Goal: Information Seeking & Learning: Learn about a topic

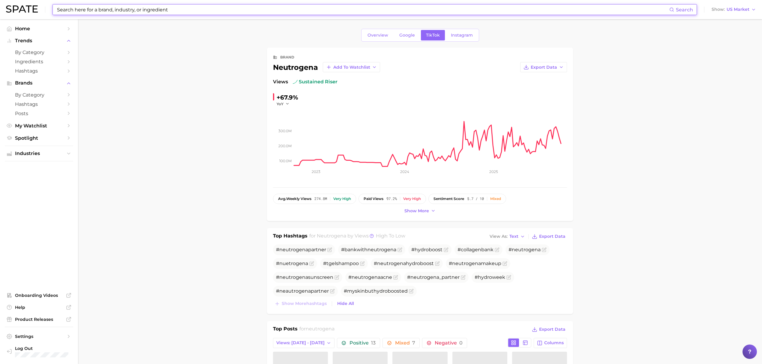
scroll to position [487, 0]
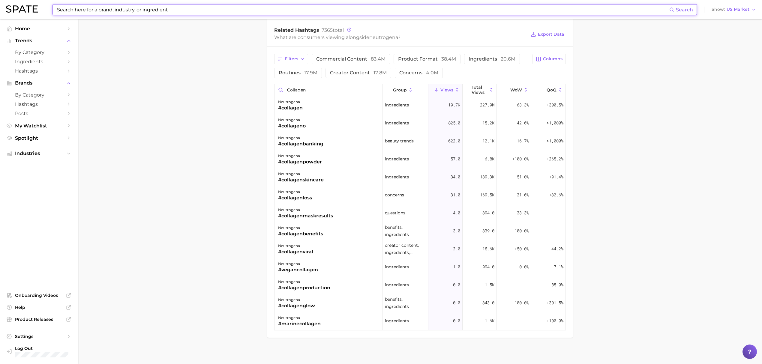
click at [189, 14] on input at bounding box center [362, 9] width 613 height 10
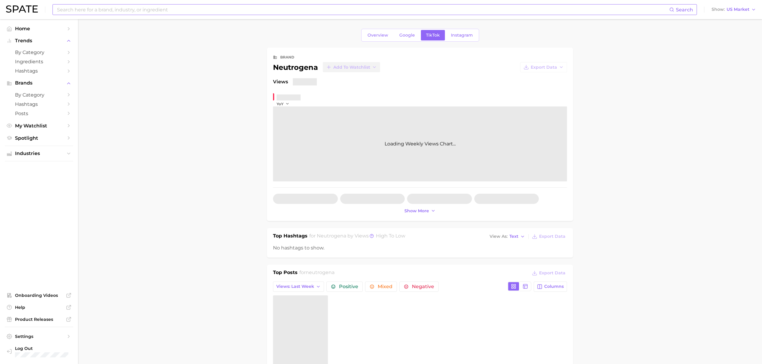
click at [175, 13] on input at bounding box center [362, 9] width 613 height 10
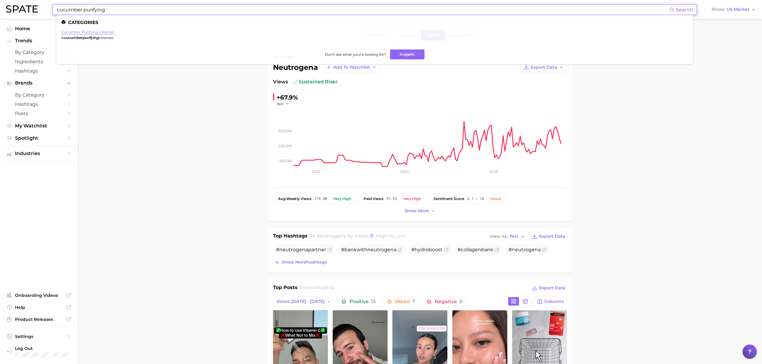
type input "cucumber purifying"
click at [107, 34] on link "cucumber purifying cleanser" at bounding box center [87, 32] width 53 height 4
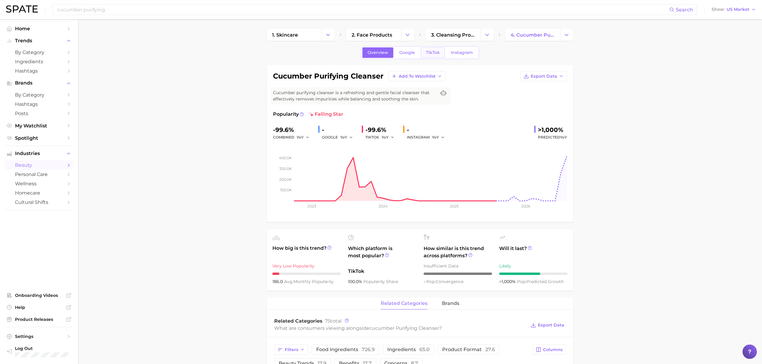
click at [427, 54] on span "TikTok" at bounding box center [433, 52] width 14 height 5
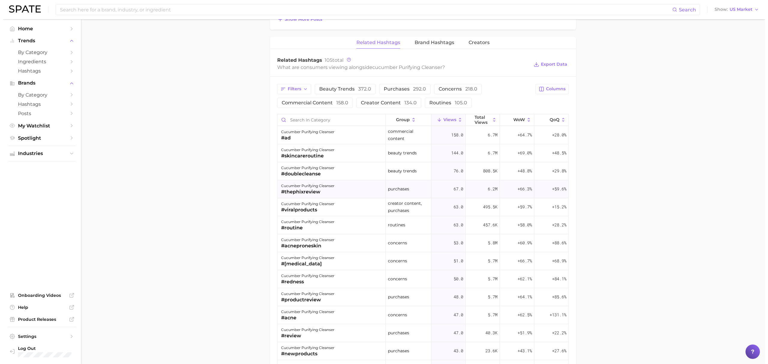
scroll to position [400, 0]
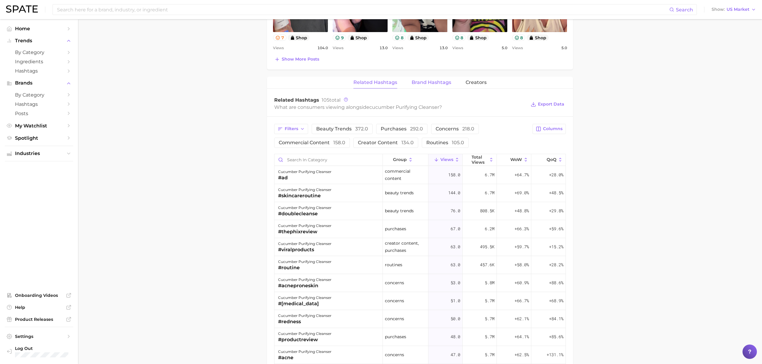
click at [432, 85] on span "Brand Hashtags" at bounding box center [431, 82] width 40 height 5
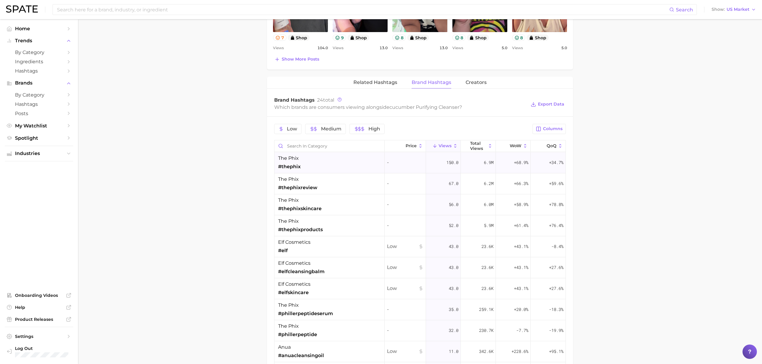
click at [325, 163] on div "the phix #thephix" at bounding box center [329, 162] width 110 height 21
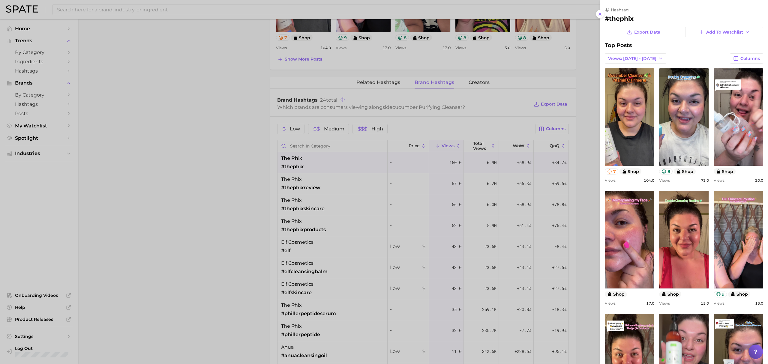
scroll to position [0, 0]
click at [555, 114] on div at bounding box center [384, 182] width 768 height 364
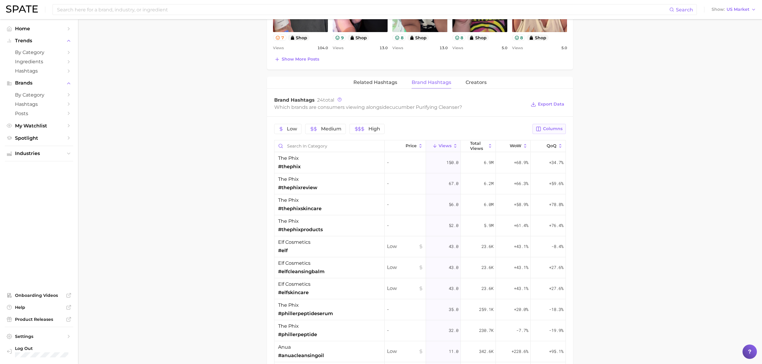
click at [556, 127] on button "Columns" at bounding box center [548, 129] width 33 height 10
click at [339, 167] on div "the phix #thephix" at bounding box center [329, 162] width 110 height 21
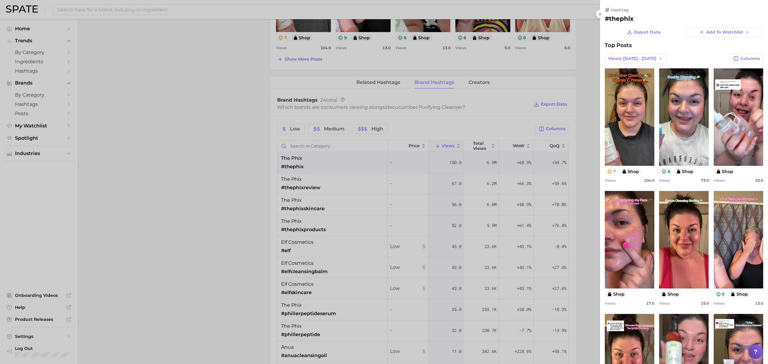
click at [336, 181] on div at bounding box center [384, 182] width 768 height 364
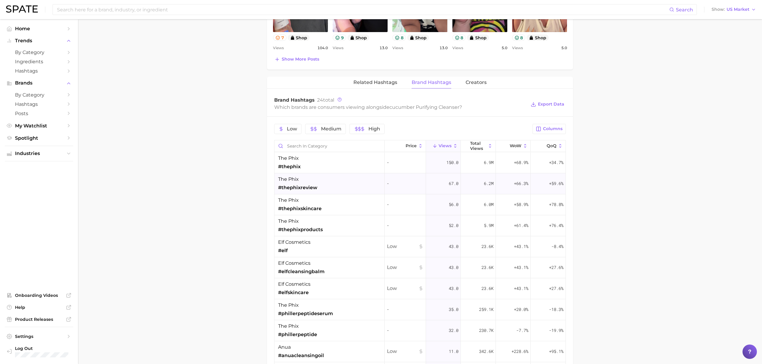
click at [332, 185] on div "the phix #thephixreview" at bounding box center [329, 183] width 110 height 21
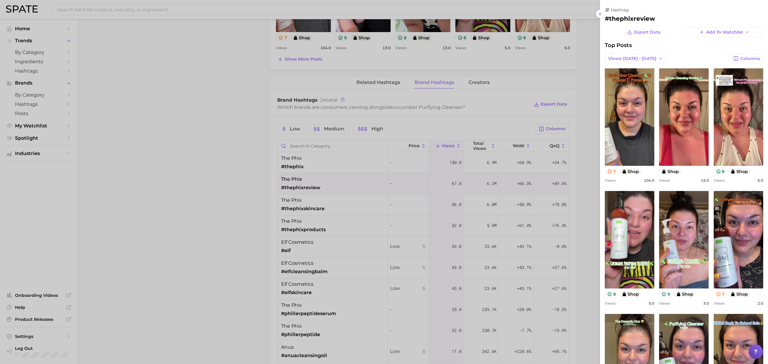
click at [335, 211] on div at bounding box center [384, 182] width 768 height 364
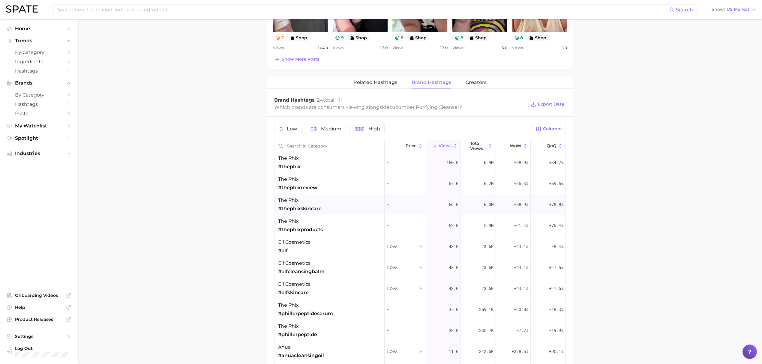
click at [333, 209] on div "the phix #thephixskincare" at bounding box center [329, 204] width 110 height 21
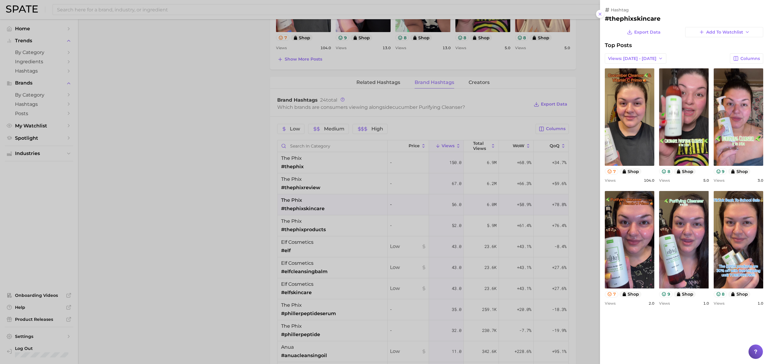
click at [261, 181] on div at bounding box center [384, 182] width 768 height 364
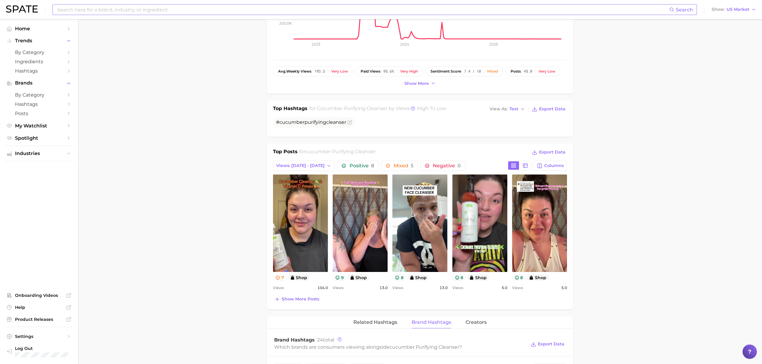
click at [258, 10] on input at bounding box center [362, 9] width 613 height 10
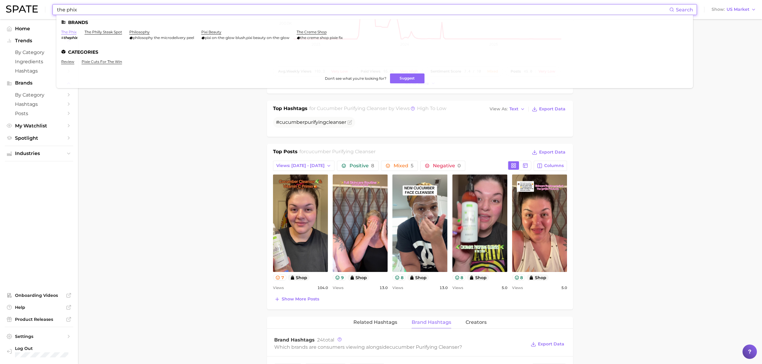
type input "the phix"
click at [73, 33] on link "the phix" at bounding box center [68, 32] width 15 height 4
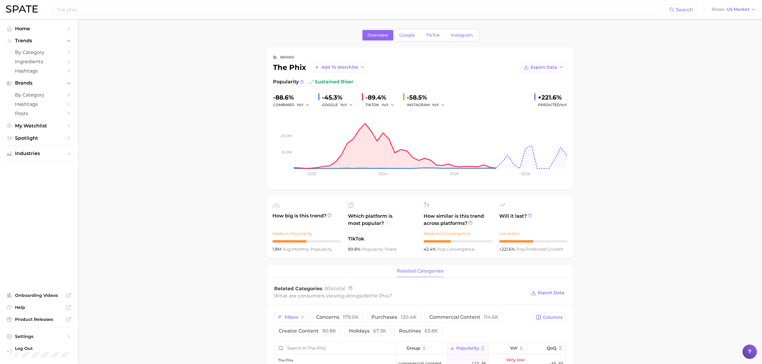
click at [389, 222] on icon at bounding box center [387, 223] width 4 height 4
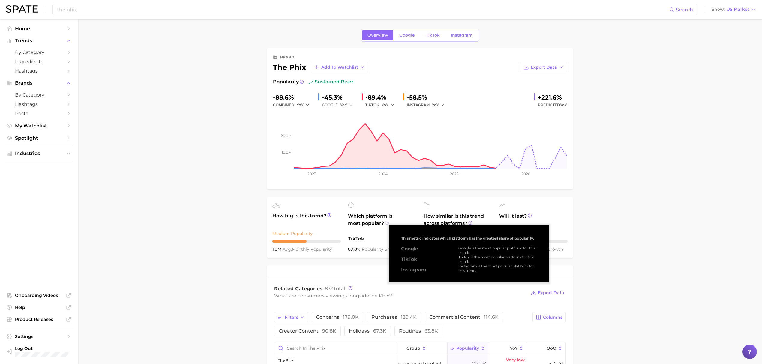
click at [389, 222] on icon at bounding box center [387, 223] width 4 height 4
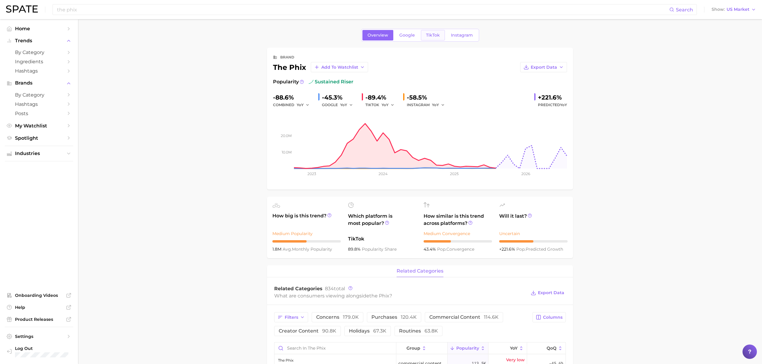
click at [431, 37] on span "TikTok" at bounding box center [433, 35] width 14 height 5
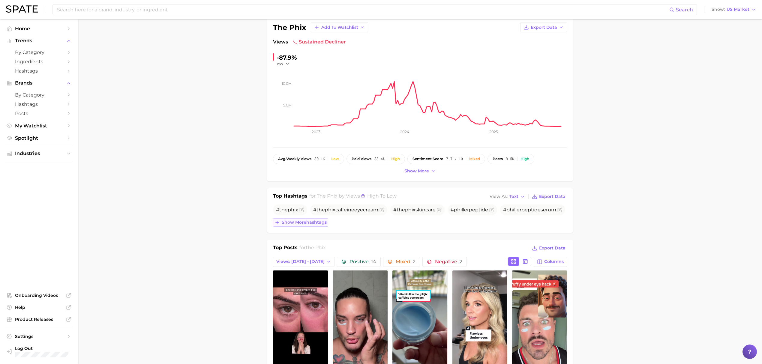
click at [290, 222] on span "Show more hashtags" at bounding box center [304, 222] width 45 height 5
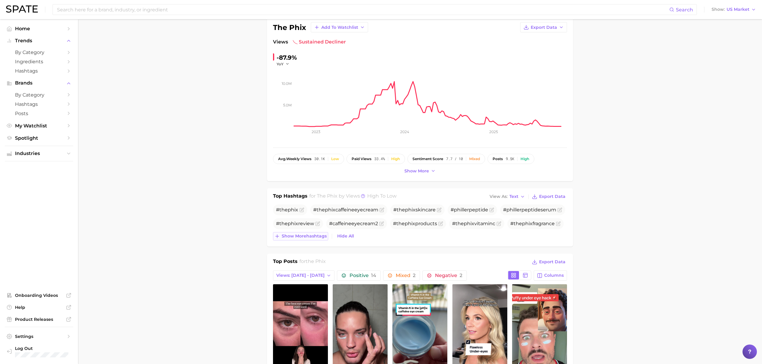
click at [292, 235] on span "Show more hashtags" at bounding box center [304, 236] width 45 height 5
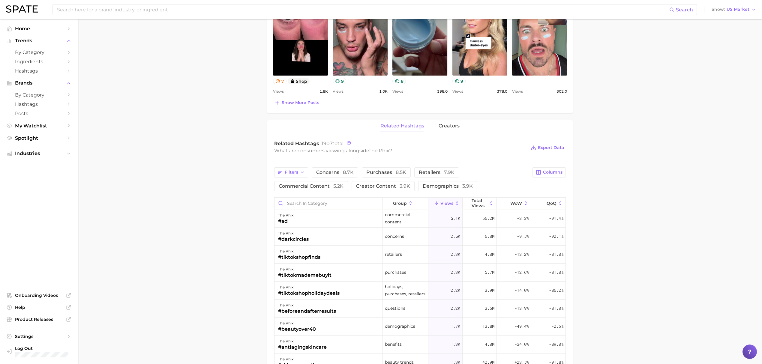
click at [547, 181] on div "Filters concerns 8.7k purchases 8.5k retailers 7.9k commercial content 5.2k cre…" at bounding box center [419, 179] width 291 height 24
click at [552, 172] on span "Columns" at bounding box center [552, 172] width 19 height 5
click at [606, 180] on main "Overview Google TikTok Instagram brand the phix Add to Watchlist Export Data Vi…" at bounding box center [420, 128] width 684 height 939
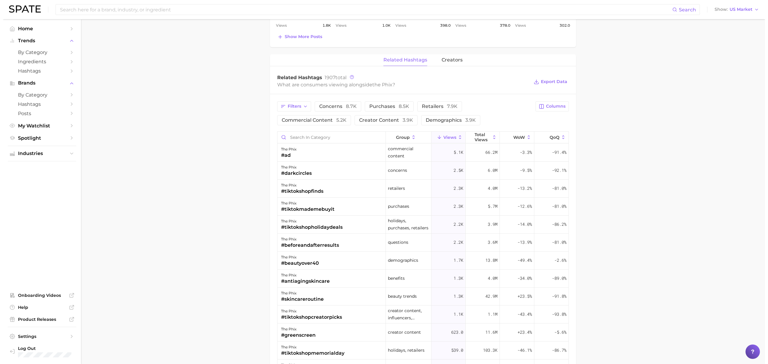
scroll to position [440, 0]
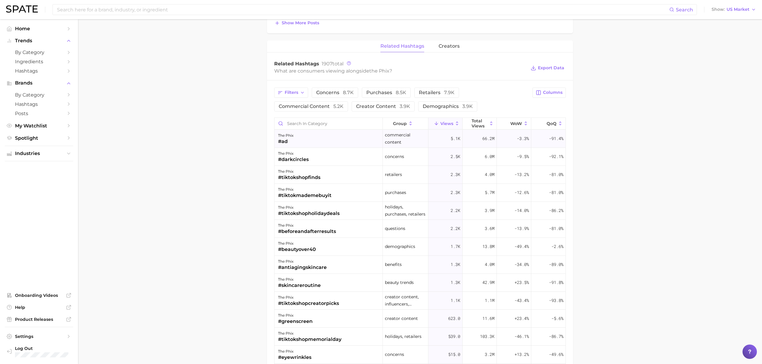
click at [315, 142] on div "the phix #ad" at bounding box center [328, 139] width 108 height 18
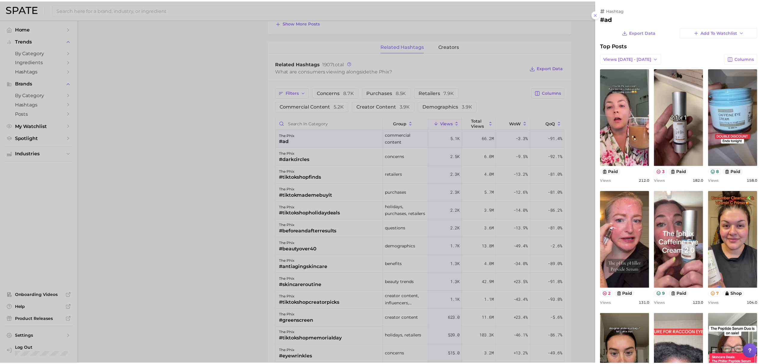
scroll to position [0, 0]
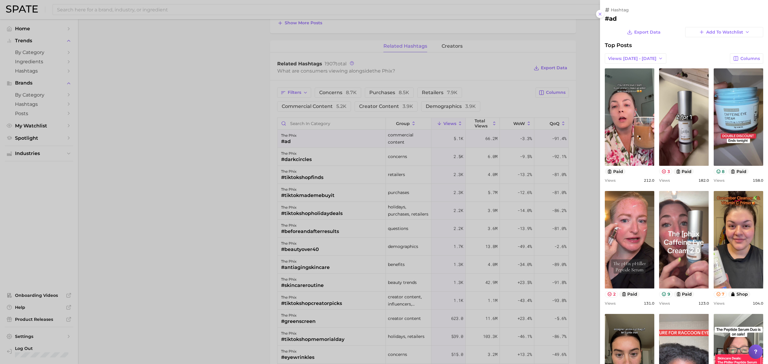
click at [255, 152] on div at bounding box center [384, 182] width 768 height 364
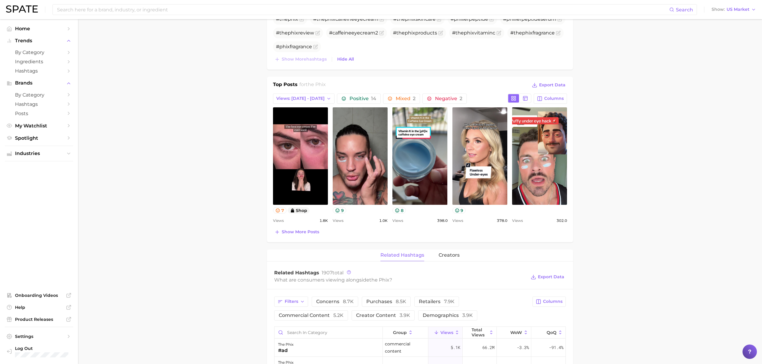
scroll to position [240, 0]
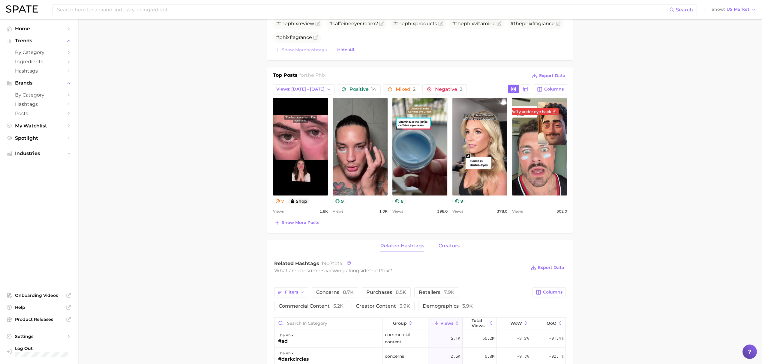
click at [449, 245] on span "creators" at bounding box center [448, 245] width 21 height 5
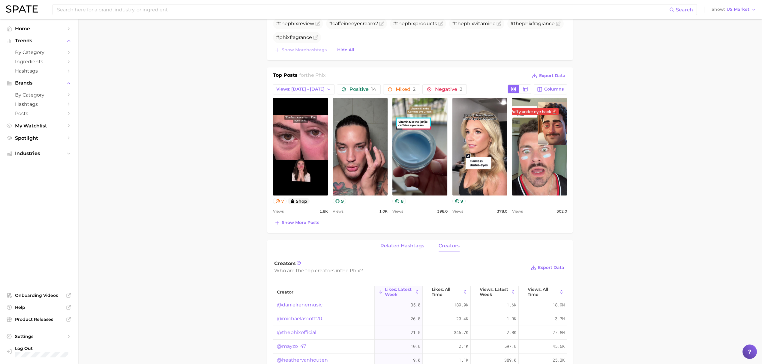
click at [406, 246] on span "related hashtags" at bounding box center [402, 245] width 44 height 5
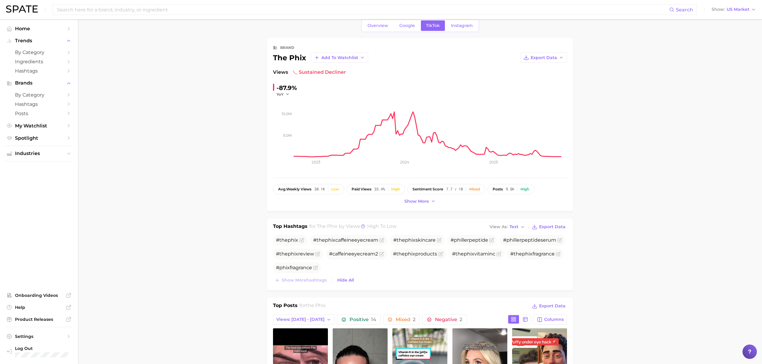
scroll to position [0, 0]
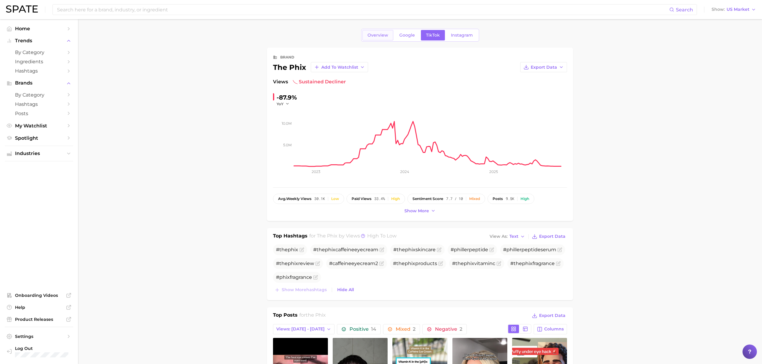
click at [384, 33] on span "Overview" at bounding box center [377, 35] width 21 height 5
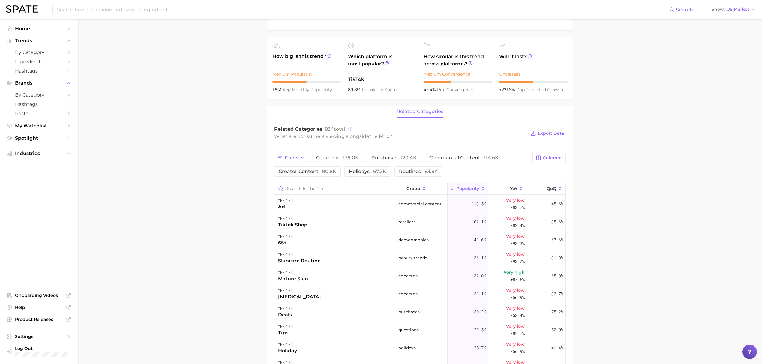
scroll to position [160, 0]
click at [545, 160] on span "Columns" at bounding box center [552, 157] width 19 height 5
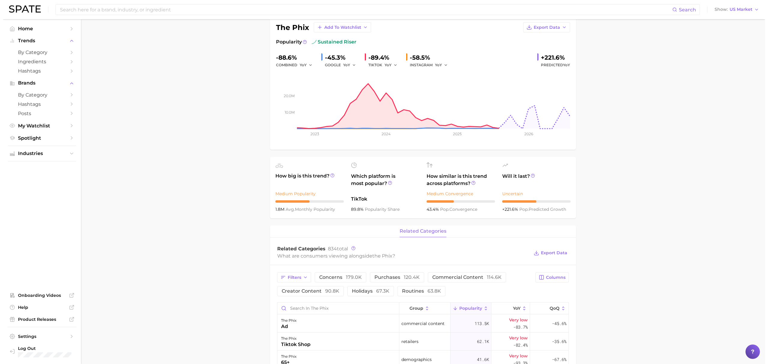
scroll to position [0, 0]
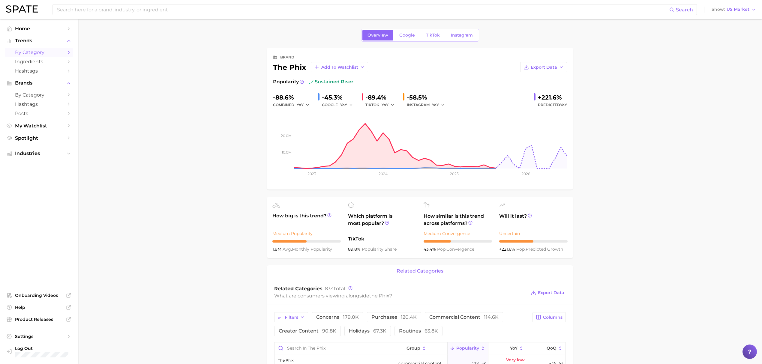
click at [35, 54] on span "by Category" at bounding box center [39, 52] width 48 height 6
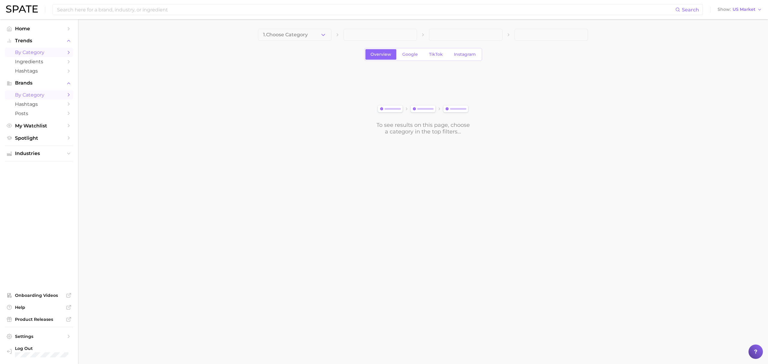
click at [58, 97] on span "by Category" at bounding box center [39, 95] width 48 height 6
click at [281, 39] on button "Choose Category" at bounding box center [294, 35] width 73 height 12
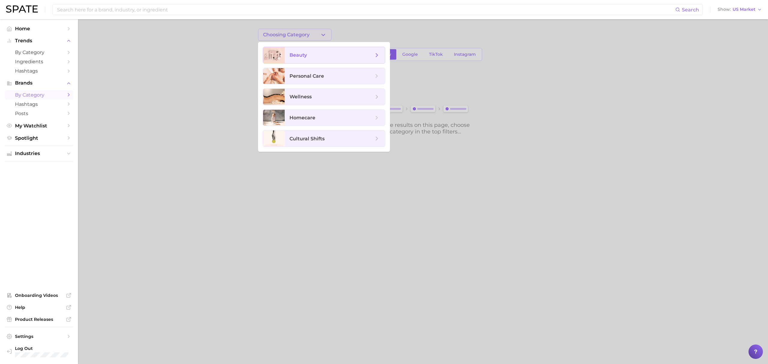
click at [289, 48] on span "beauty" at bounding box center [335, 55] width 100 height 16
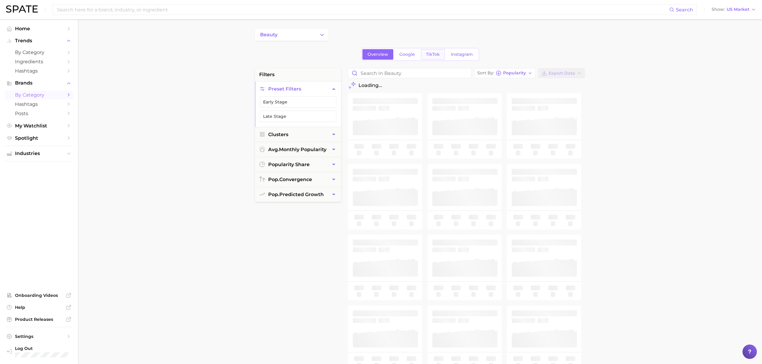
click at [433, 53] on span "TikTok" at bounding box center [433, 54] width 14 height 5
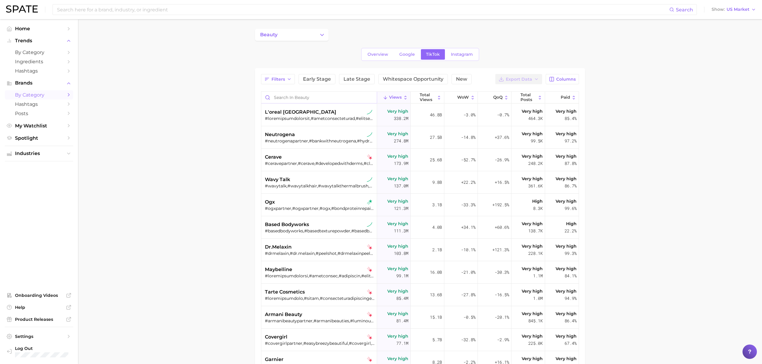
click at [305, 98] on input "Search in beauty" at bounding box center [318, 97] width 115 height 11
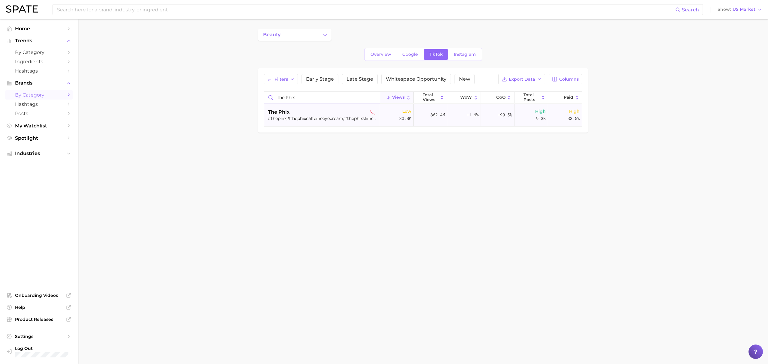
type input "the phix"
click at [339, 106] on div "the phix #thephix,#thephixcaffeineeyecream,#thephixskincare,#phillerpeptide,#ph…" at bounding box center [323, 115] width 110 height 22
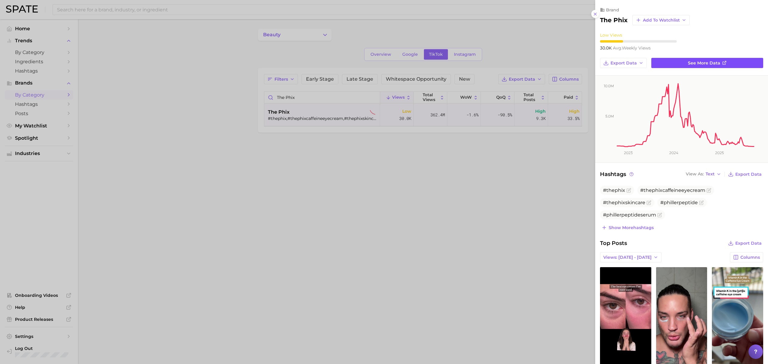
click at [683, 64] on link "See more data" at bounding box center [707, 63] width 112 height 10
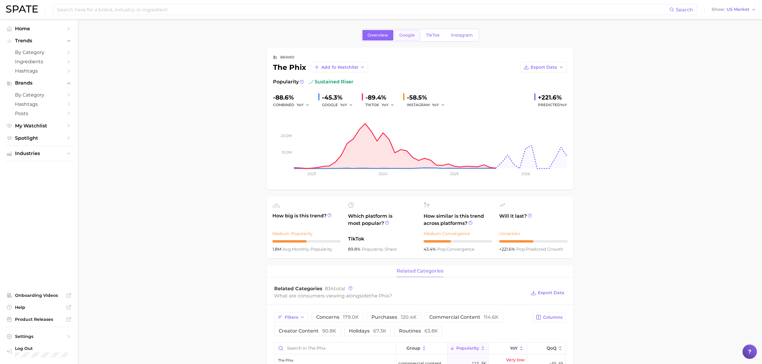
click at [401, 36] on span "Google" at bounding box center [407, 35] width 16 height 5
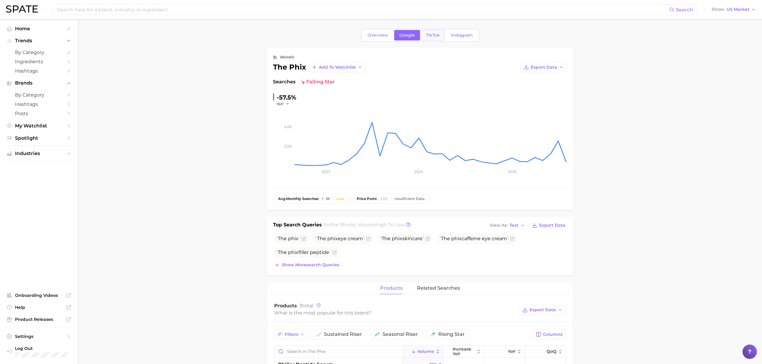
click at [435, 37] on span "TikTok" at bounding box center [433, 35] width 14 height 5
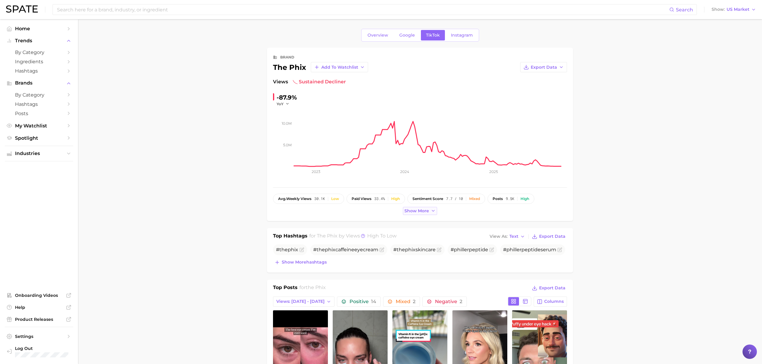
click at [413, 213] on span "Show more" at bounding box center [416, 210] width 25 height 5
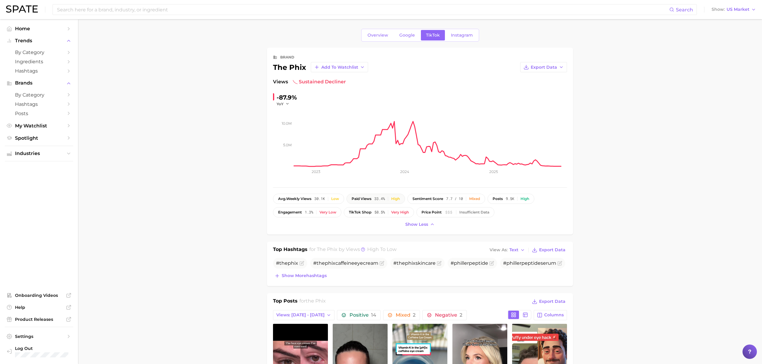
click at [385, 201] on span "33.4%" at bounding box center [379, 199] width 10 height 4
click at [371, 215] on button "TikTok shop 58.5% Very high" at bounding box center [379, 212] width 70 height 10
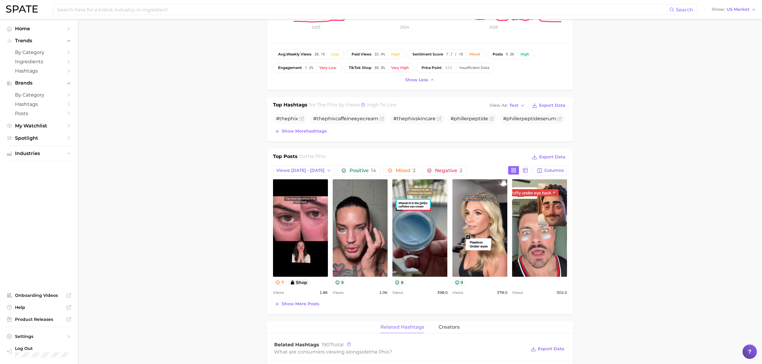
scroll to position [160, 0]
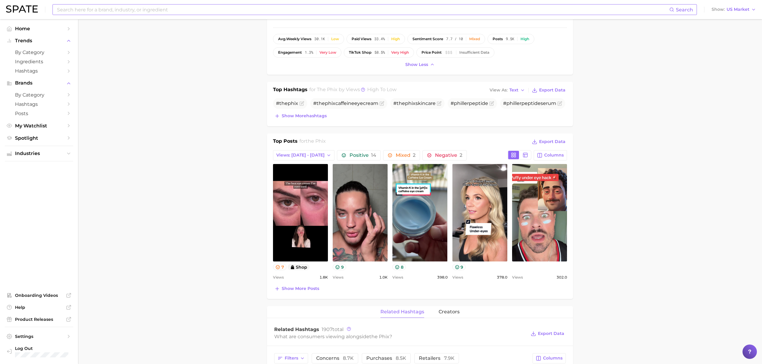
drag, startPoint x: 178, startPoint y: 6, endPoint x: 185, endPoint y: 6, distance: 7.8
click at [178, 6] on input at bounding box center [362, 9] width 613 height 10
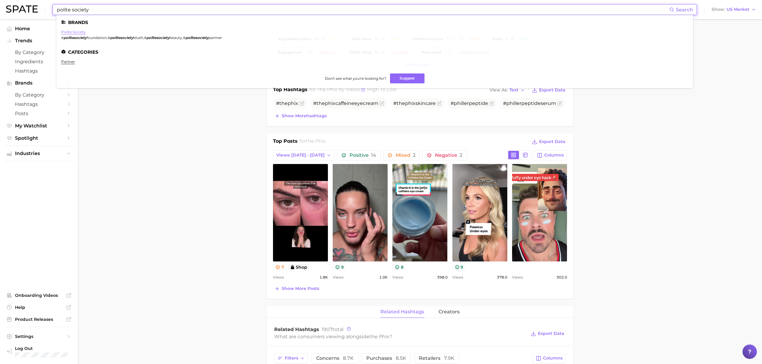
type input "polite society"
click at [76, 32] on link "polite society" at bounding box center [73, 32] width 25 height 4
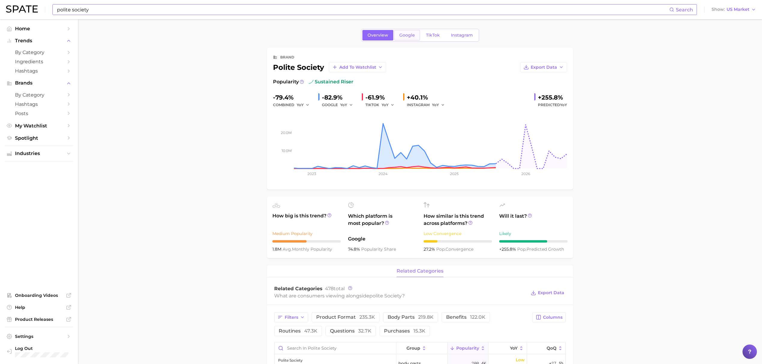
click at [414, 34] on link "Google" at bounding box center [407, 35] width 26 height 10
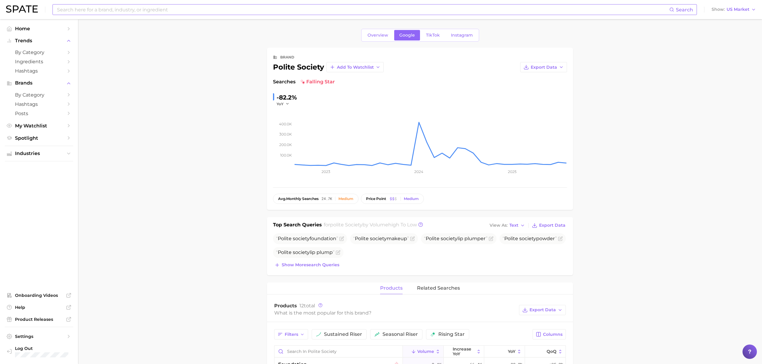
click at [327, 11] on input at bounding box center [362, 9] width 613 height 10
click at [65, 34] on link "[PERSON_NAME]" at bounding box center [76, 32] width 31 height 4
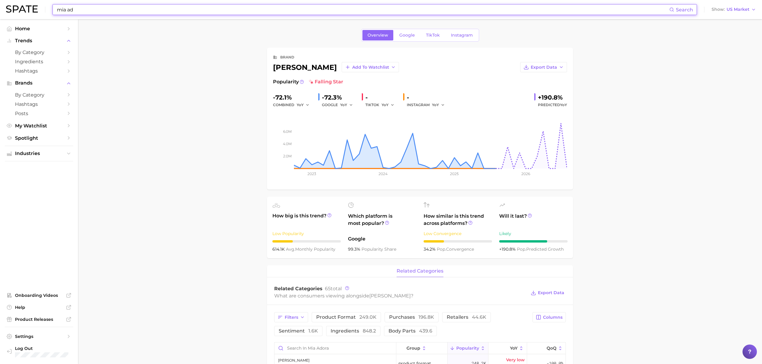
click at [246, 8] on input "mia ad" at bounding box center [362, 9] width 613 height 10
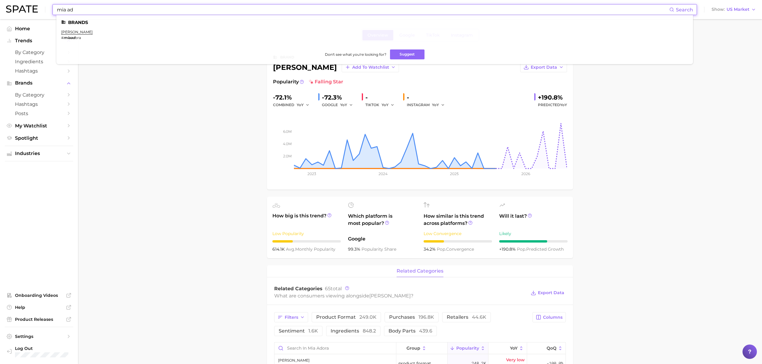
click at [246, 8] on input "mia ad" at bounding box center [362, 9] width 613 height 10
type input "vkei hair"
click at [72, 29] on ul "Categories vkei hair # vkeihair Don't see what you're looking for? Suggest" at bounding box center [374, 39] width 636 height 49
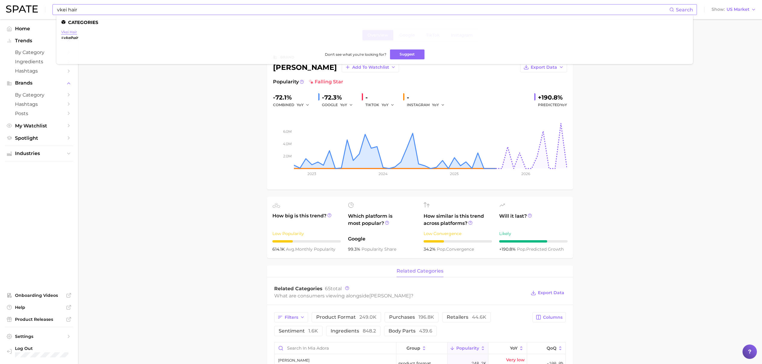
click at [72, 32] on link "vkei hair" at bounding box center [69, 32] width 16 height 4
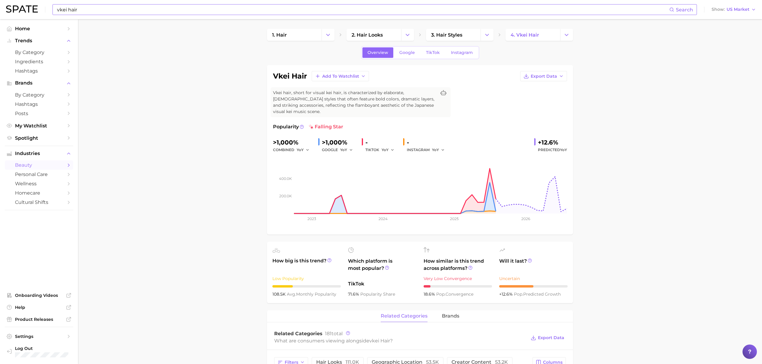
click at [245, 10] on input "vkei hair" at bounding box center [362, 9] width 613 height 10
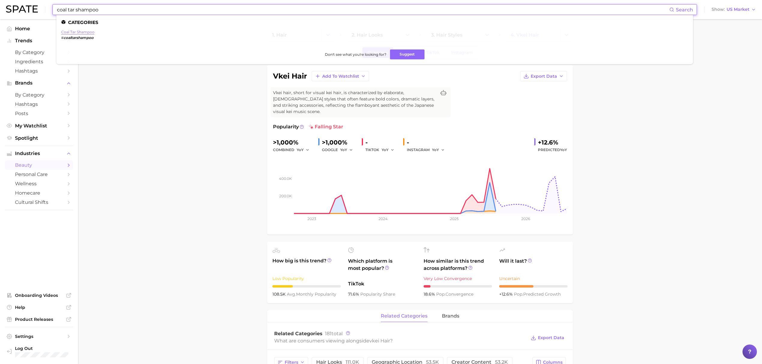
click at [88, 31] on link "coal tar shampoo" at bounding box center [77, 32] width 33 height 4
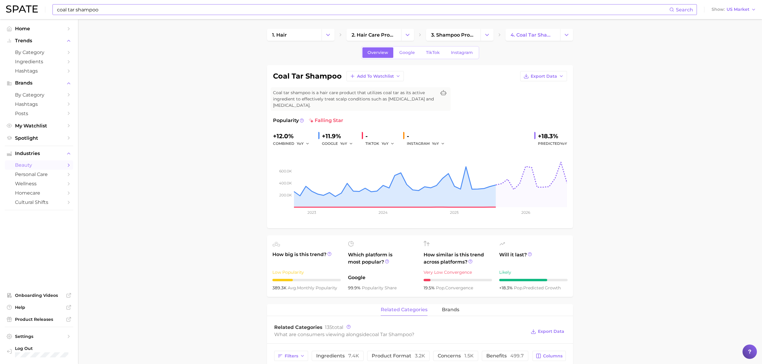
click at [215, 10] on input "coal tar shampoo" at bounding box center [362, 9] width 613 height 10
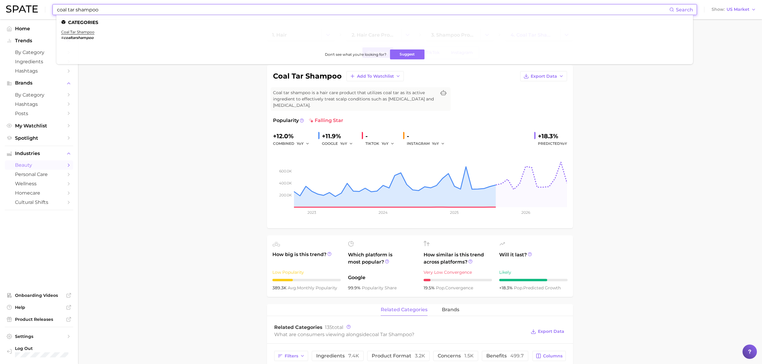
click at [215, 10] on input "coal tar shampoo" at bounding box center [362, 9] width 613 height 10
click at [82, 33] on link "dread plaits" at bounding box center [72, 32] width 22 height 4
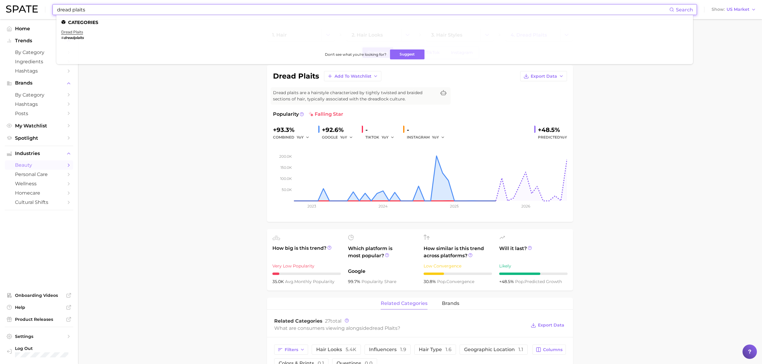
click at [119, 7] on input "dread plaits" at bounding box center [362, 9] width 613 height 10
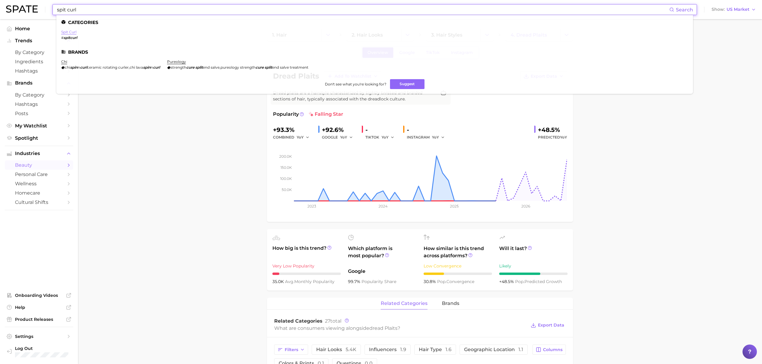
type input "spit curl"
click at [72, 33] on link "spit curl" at bounding box center [68, 32] width 15 height 4
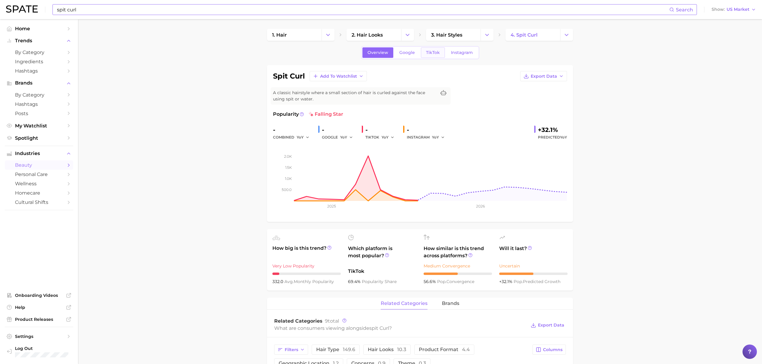
click at [430, 58] on link "TikTok" at bounding box center [433, 52] width 24 height 10
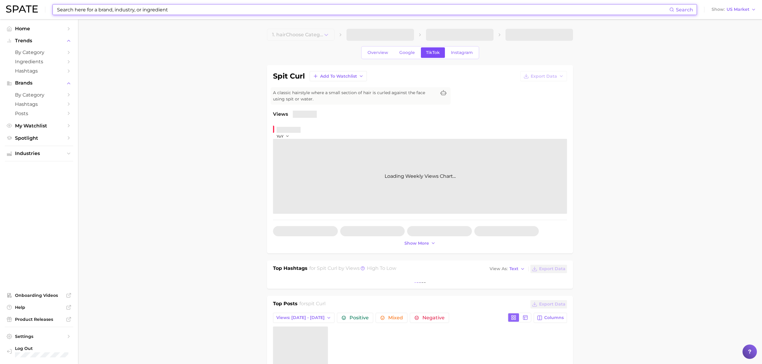
click at [431, 52] on span "TikTok" at bounding box center [433, 52] width 14 height 5
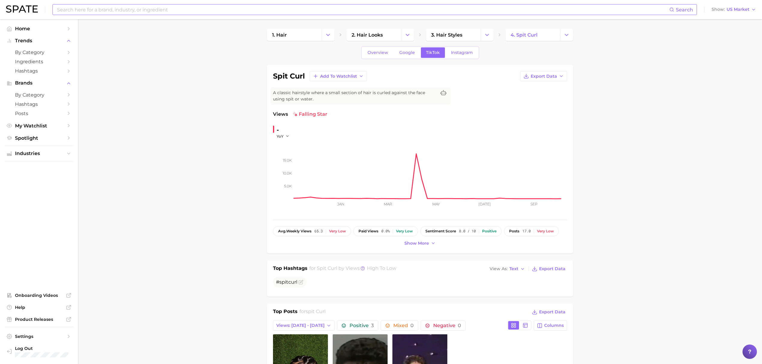
click at [206, 13] on input at bounding box center [362, 9] width 613 height 10
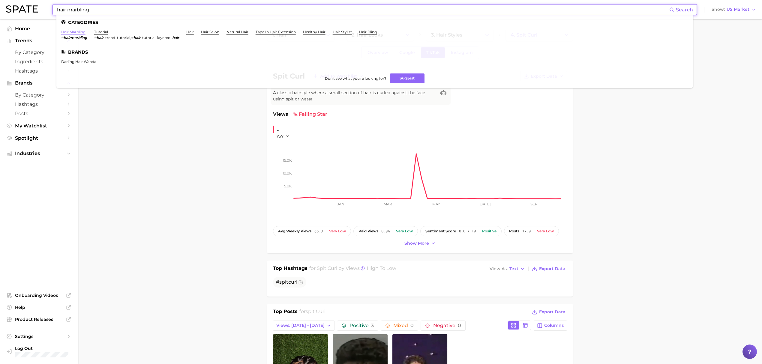
click at [82, 33] on link "hair marbling" at bounding box center [73, 32] width 24 height 4
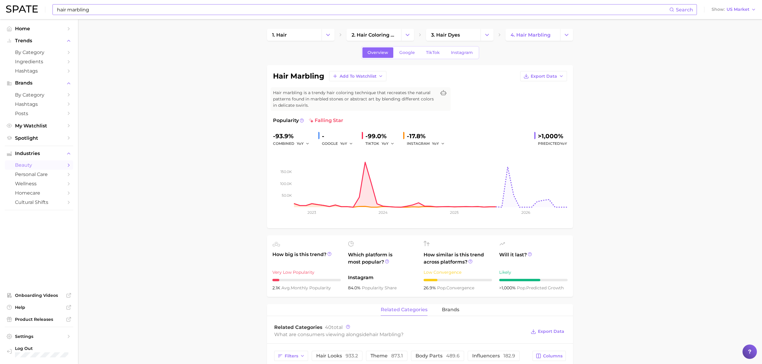
click at [209, 5] on input "hair marbling" at bounding box center [362, 9] width 613 height 10
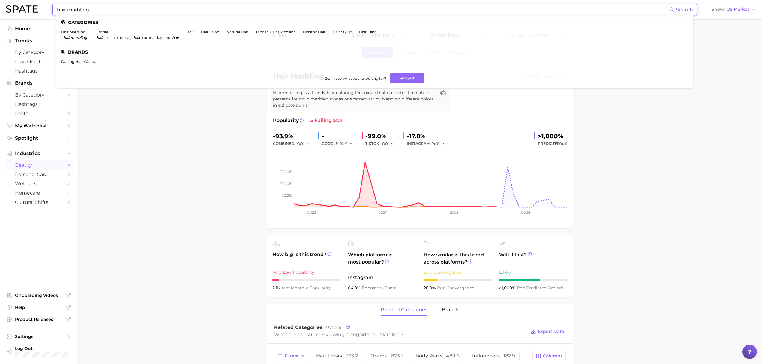
click at [209, 5] on input "hair marbling" at bounding box center [362, 9] width 613 height 10
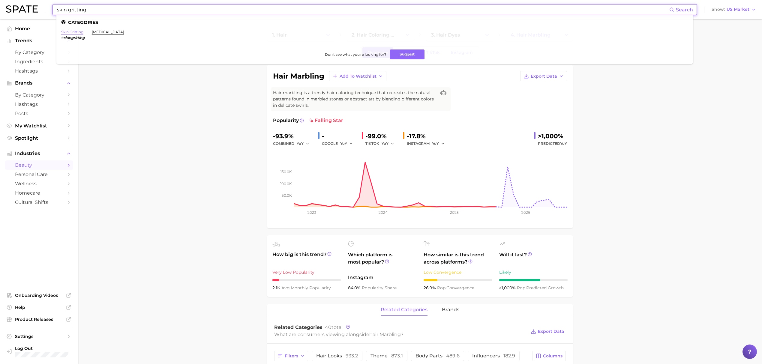
click at [73, 34] on link "skin gritting" at bounding box center [72, 32] width 22 height 4
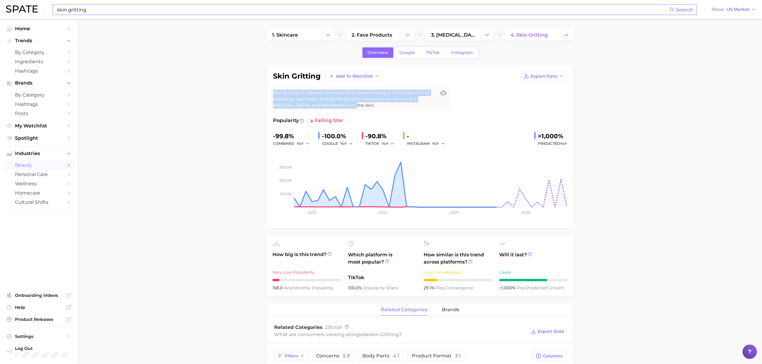
drag, startPoint x: 271, startPoint y: 92, endPoint x: 344, endPoint y: 107, distance: 74.3
click at [344, 107] on div "Skin gritting is a beauty technique that involves using a combination of oil cl…" at bounding box center [360, 99] width 180 height 24
copy span "Skin gritting is a beauty technique that involves using a combination of oil cl…"
click at [232, 11] on input "skin gritting" at bounding box center [362, 9] width 613 height 10
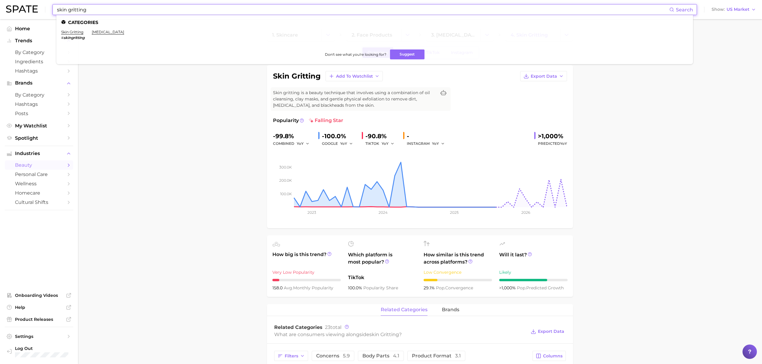
click at [232, 11] on input "skin gritting" at bounding box center [362, 9] width 613 height 10
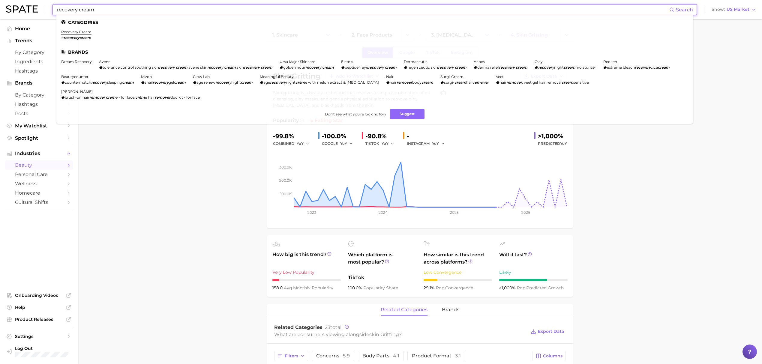
click at [82, 27] on ul "Categories recovery cream # recoverycream Brands dream recovery avene tolerance…" at bounding box center [374, 69] width 636 height 109
click at [86, 30] on link "recovery cream" at bounding box center [76, 32] width 30 height 4
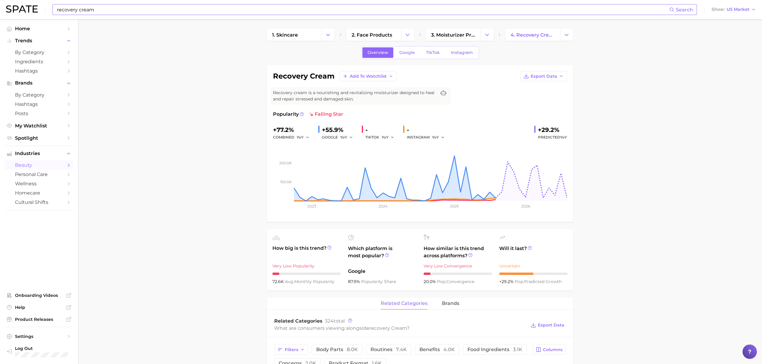
click at [242, 14] on input "recovery cream" at bounding box center [362, 9] width 613 height 10
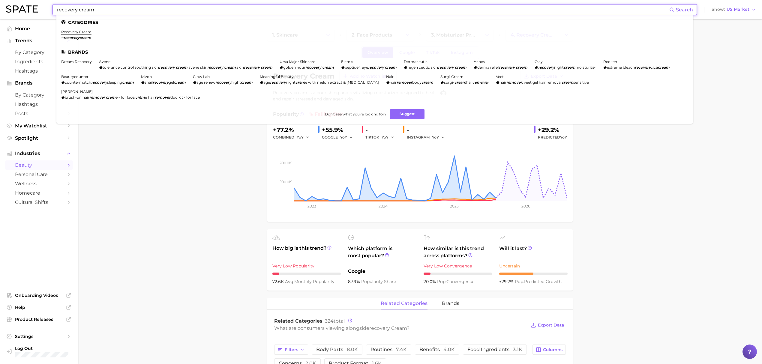
click at [242, 14] on input "recovery cream" at bounding box center [362, 9] width 613 height 10
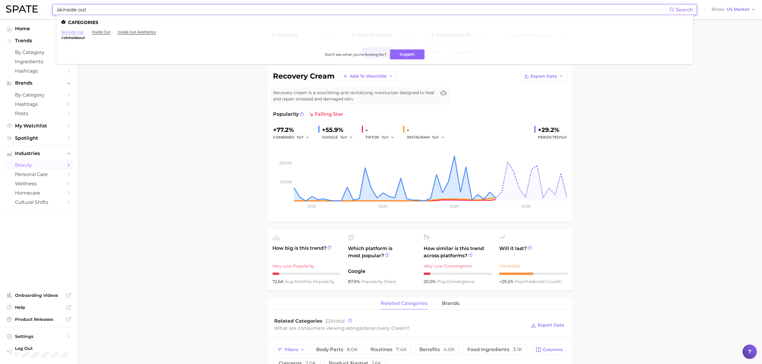
click at [70, 34] on link "skinside out" at bounding box center [72, 32] width 22 height 4
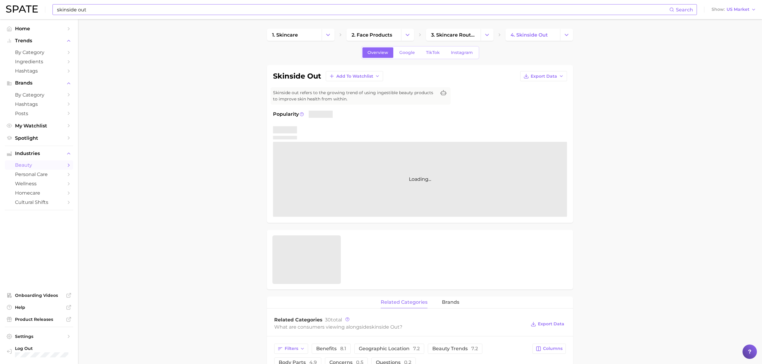
click at [305, 92] on span "Skinside out refers to the growing trend of using ingestible beauty products to…" at bounding box center [354, 96] width 163 height 13
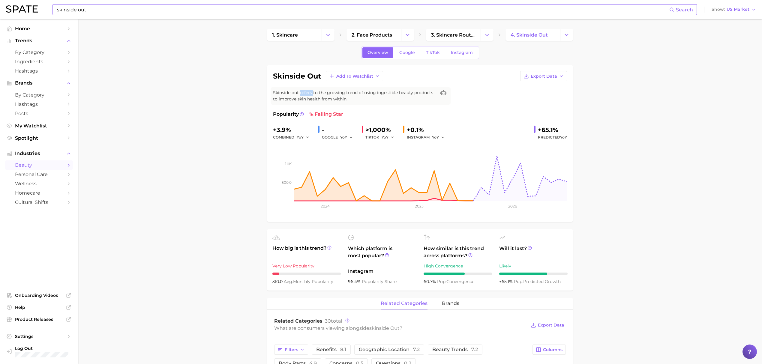
click at [305, 92] on span "Skinside out refers to the growing trend of using ingestible beauty products to…" at bounding box center [354, 96] width 163 height 13
copy div "Skinside out refers to the growing trend of using ingestible beauty products to…"
click at [257, 9] on input "skinside out" at bounding box center [362, 9] width 613 height 10
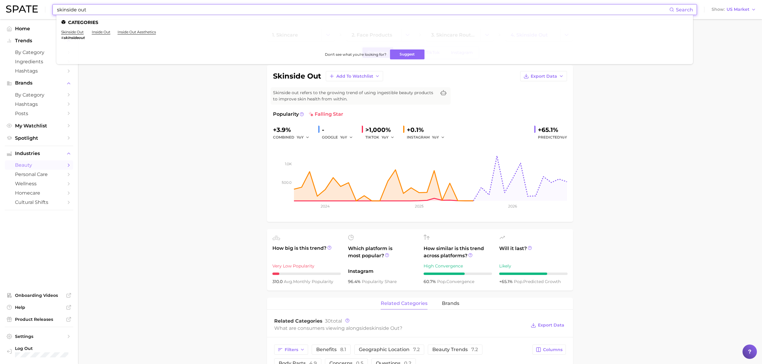
click at [257, 9] on input "skinside out" at bounding box center [362, 9] width 613 height 10
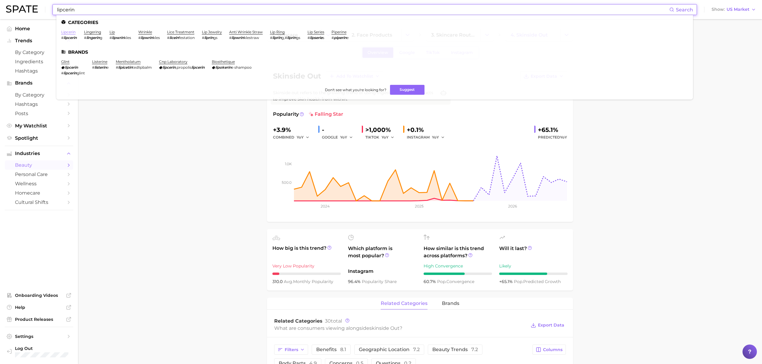
click at [72, 31] on link "lipcerin" at bounding box center [68, 32] width 14 height 4
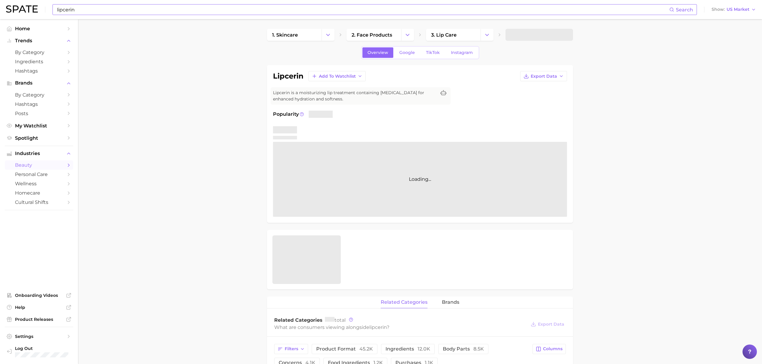
click at [318, 91] on span "Lipcerin is a moisturizing lip treatment containing [MEDICAL_DATA] for enhanced…" at bounding box center [354, 96] width 163 height 13
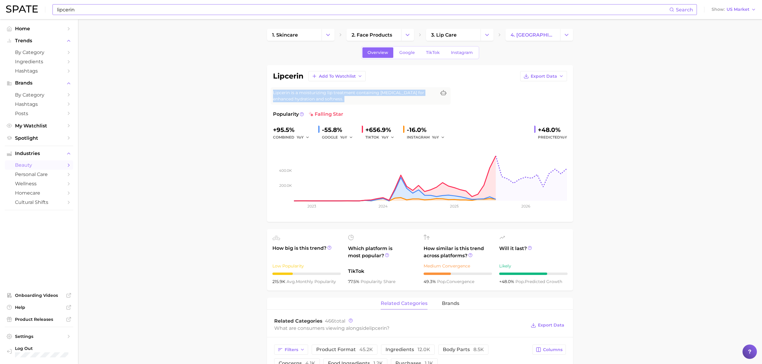
copy div "Lipcerin is a moisturizing lip treatment containing [MEDICAL_DATA] for enhanced…"
click at [238, 13] on input "lipcerin" at bounding box center [362, 9] width 613 height 10
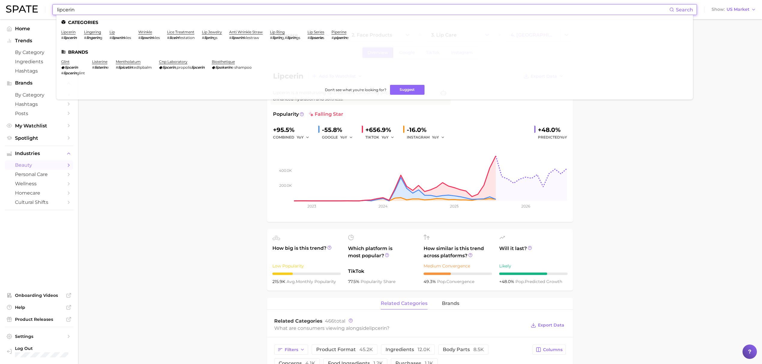
click at [238, 13] on input "lipcerin" at bounding box center [362, 9] width 613 height 10
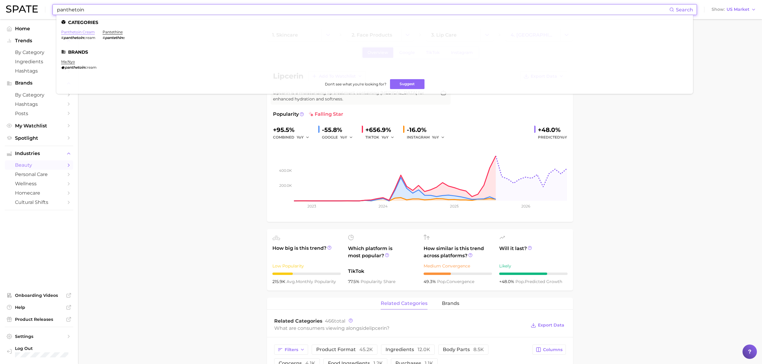
click at [85, 31] on link "panthetoin cream" at bounding box center [78, 32] width 34 height 4
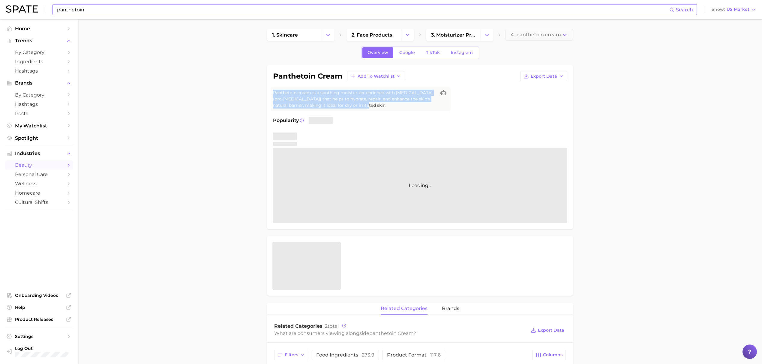
drag, startPoint x: 273, startPoint y: 94, endPoint x: 370, endPoint y: 109, distance: 98.0
click at [370, 109] on div "Panthetoin cream is a soothing moisturizer enriched with [MEDICAL_DATA] (pro-[M…" at bounding box center [360, 99] width 180 height 24
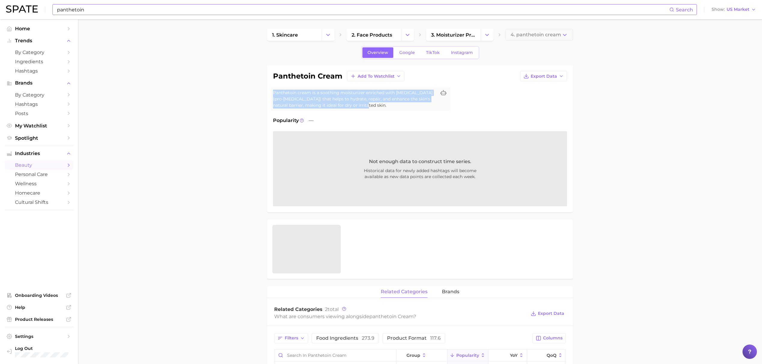
click at [316, 98] on span "Panthetoin cream is a soothing moisturizer enriched with [MEDICAL_DATA] (pro-[M…" at bounding box center [354, 99] width 163 height 19
drag, startPoint x: 418, startPoint y: 93, endPoint x: 273, endPoint y: 93, distance: 144.2
click at [273, 93] on span "Panthetoin cream is a soothing moisturizer enriched with [MEDICAL_DATA] (pro-[M…" at bounding box center [354, 99] width 163 height 19
copy span "Panthetoin cream is a soothing moisturizer enriched with [MEDICAL_DATA]"
click at [147, 11] on input "panthetoin" at bounding box center [362, 9] width 613 height 10
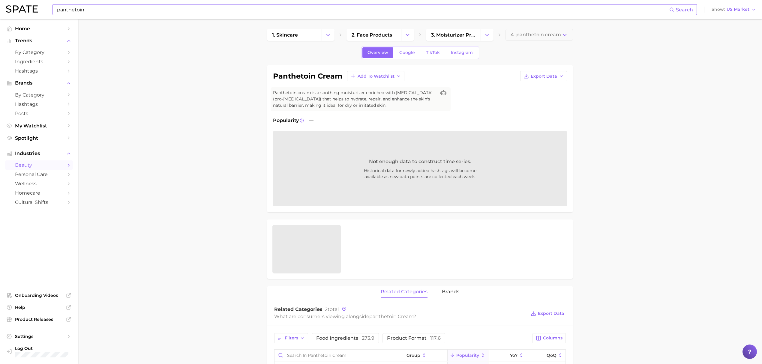
click at [147, 11] on input "panthetoin" at bounding box center [362, 9] width 613 height 10
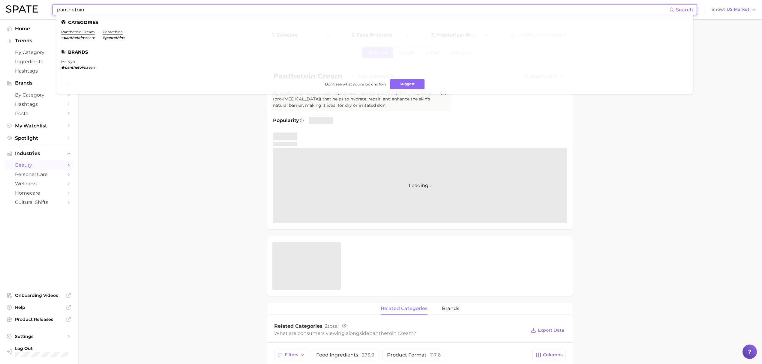
click at [147, 11] on input "panthetoin" at bounding box center [362, 9] width 613 height 10
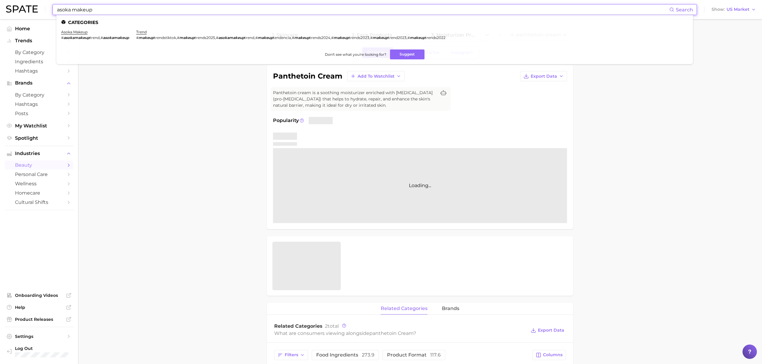
click at [83, 29] on ul "Categories asoka makeup # asokamakeup trend , # asokamakeup trend # makeup tren…" at bounding box center [374, 39] width 636 height 49
click at [82, 30] on link "asoka makeup" at bounding box center [74, 32] width 26 height 4
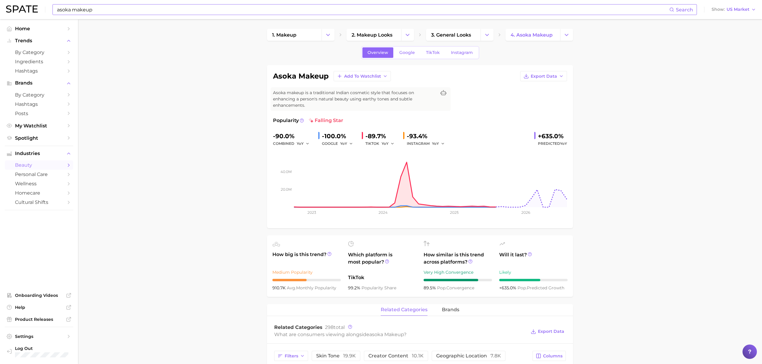
click at [307, 100] on span "Asoka makeup is a traditional Indian cosmetic style that focuses on enhancing a…" at bounding box center [354, 99] width 163 height 19
copy div "Asoka makeup is a traditional Indian cosmetic style that focuses on enhancing a…"
click at [131, 7] on input "asoka makeup" at bounding box center [362, 9] width 613 height 10
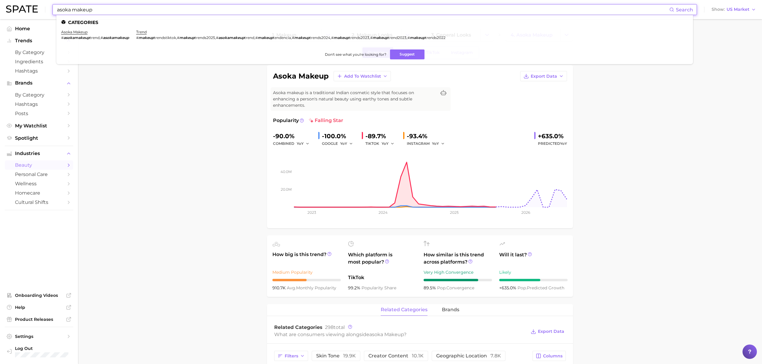
click at [131, 7] on input "asoka makeup" at bounding box center [362, 9] width 613 height 10
click at [72, 34] on link "tanghulu lip" at bounding box center [72, 32] width 23 height 4
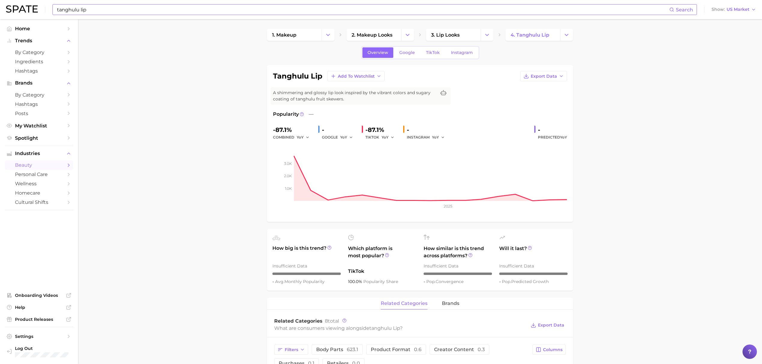
click at [314, 95] on span "A shimmering and glossy lip look inspired by the vibrant colors and sugary coat…" at bounding box center [354, 96] width 163 height 13
copy div "A shimmering and glossy lip look inspired by the vibrant colors and sugary coat…"
click at [118, 7] on input "tanghulu lip" at bounding box center [362, 9] width 613 height 10
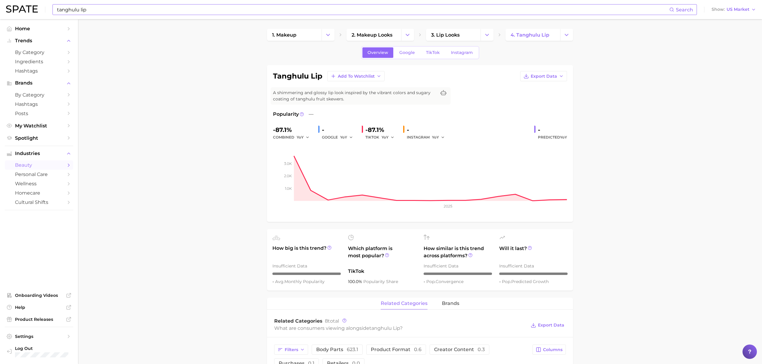
click at [118, 7] on input "tanghulu lip" at bounding box center [362, 9] width 613 height 10
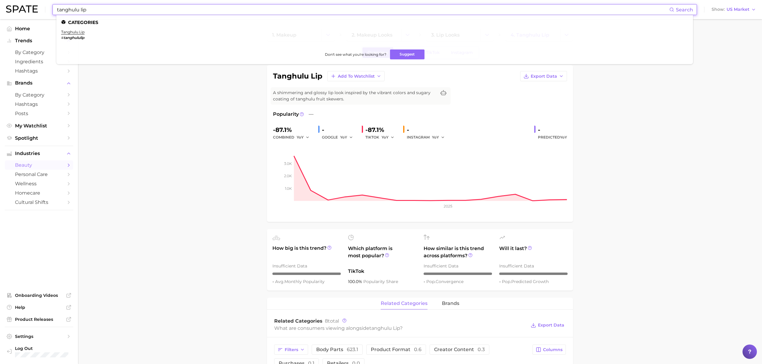
click at [118, 7] on input "tanghulu lip" at bounding box center [362, 9] width 613 height 10
click at [83, 32] on link "roller foundation" at bounding box center [77, 32] width 33 height 4
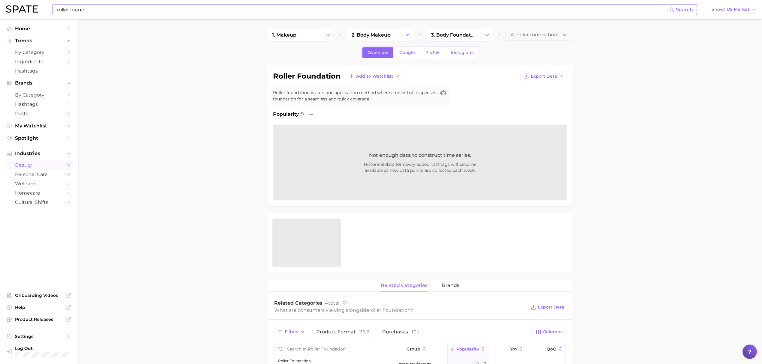
click at [335, 91] on span "Roller foundation is a unique application method where a roller ball dispenses …" at bounding box center [354, 96] width 163 height 13
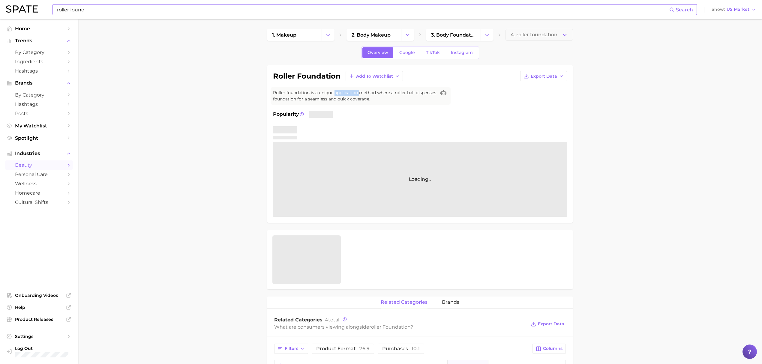
click at [335, 91] on span "Roller foundation is a unique application method where a roller ball dispenses …" at bounding box center [354, 96] width 163 height 13
copy div "Roller foundation is a unique application method where a roller ball dispenses …"
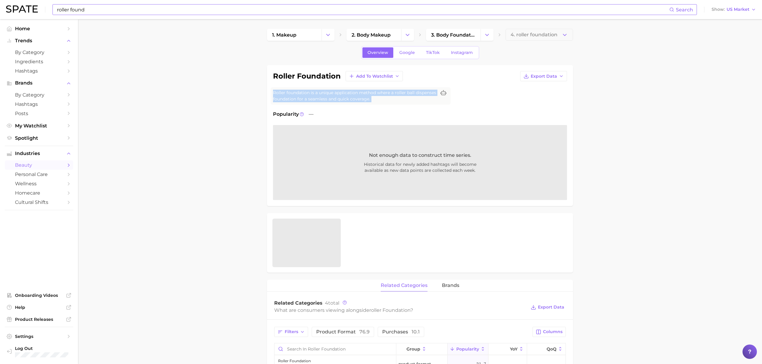
click at [334, 7] on input "roller found" at bounding box center [362, 9] width 613 height 10
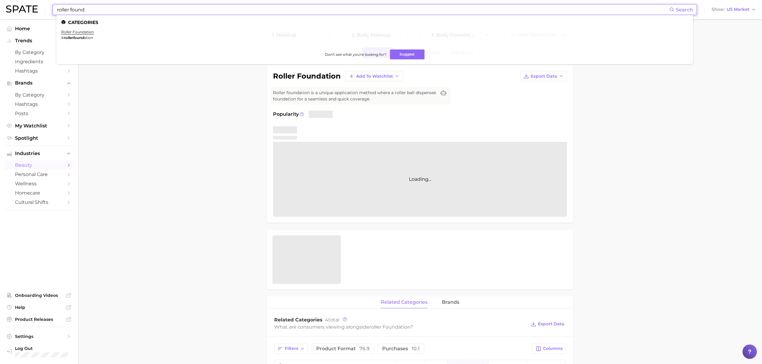
click at [334, 7] on input "roller found" at bounding box center [362, 9] width 613 height 10
click at [74, 35] on em "cleopatramakeu" at bounding box center [79, 37] width 30 height 4
click at [75, 31] on link "cleopatra makeup" at bounding box center [77, 32] width 33 height 4
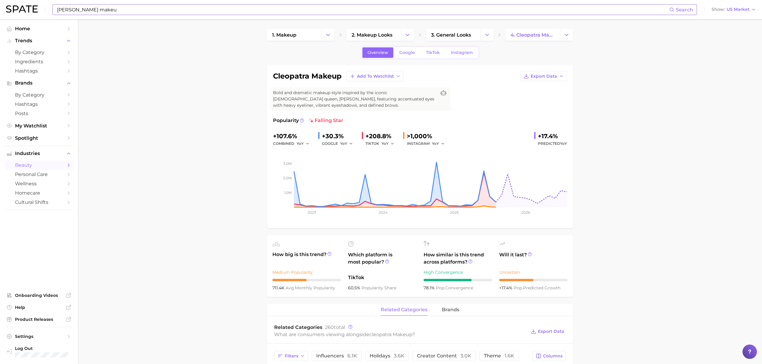
click at [242, 10] on input "[PERSON_NAME] makeu" at bounding box center [362, 9] width 613 height 10
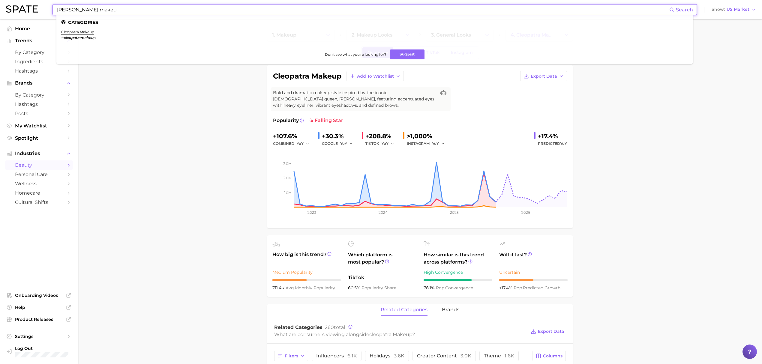
click at [242, 10] on input "[PERSON_NAME] makeu" at bounding box center [362, 9] width 613 height 10
click at [82, 30] on link "one lipstick makeup" at bounding box center [79, 32] width 37 height 4
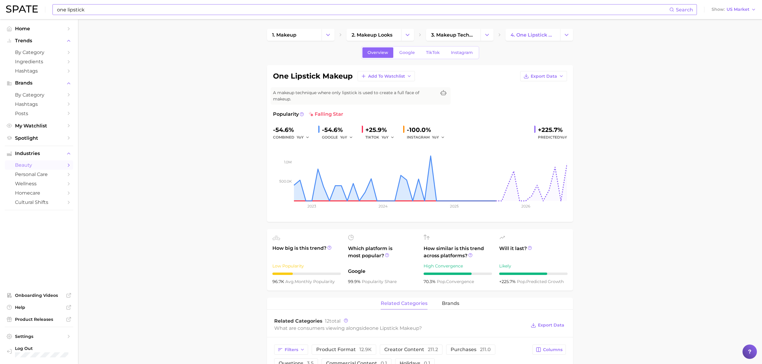
click at [312, 94] on span "A makeup technique where only lipstick is used to create a full face of makeup." at bounding box center [354, 96] width 163 height 13
copy div "A makeup technique where only lipstick is used to create a full face of makeup."
click at [186, 13] on input "one lipstick" at bounding box center [362, 9] width 613 height 10
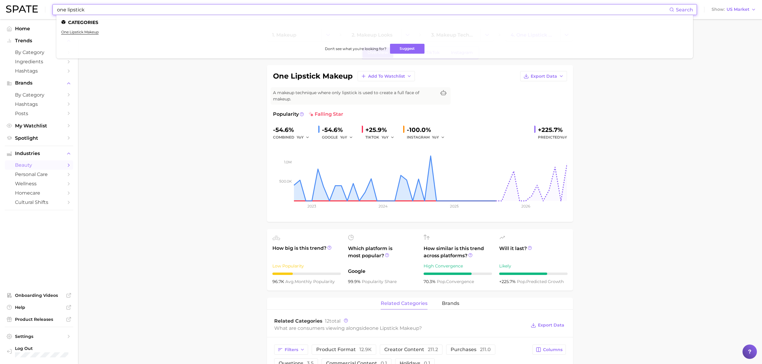
click at [186, 13] on input "one lipstick" at bounding box center [362, 9] width 613 height 10
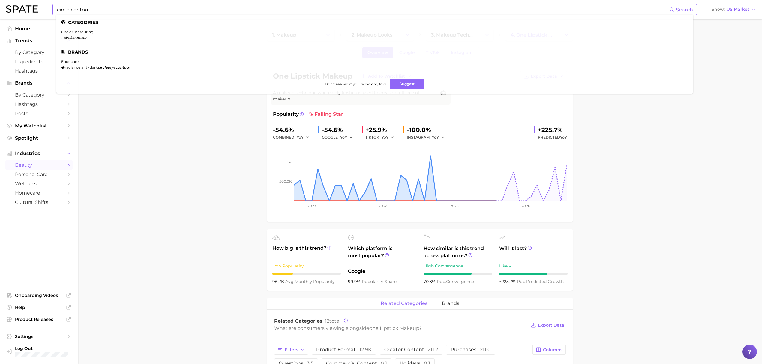
click at [82, 34] on li "circle contouring # circlecontou r" at bounding box center [77, 35] width 32 height 10
click at [82, 32] on link "circle contouring" at bounding box center [77, 32] width 32 height 4
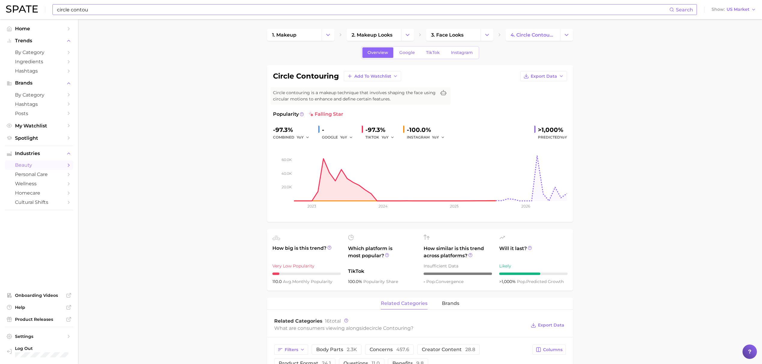
click at [713, 220] on main "1. makeup 2. makeup looks 3. face looks 4. circle contouring Overview Google Ti…" at bounding box center [420, 365] width 684 height 693
click at [202, 10] on input "circle contou" at bounding box center [362, 9] width 613 height 10
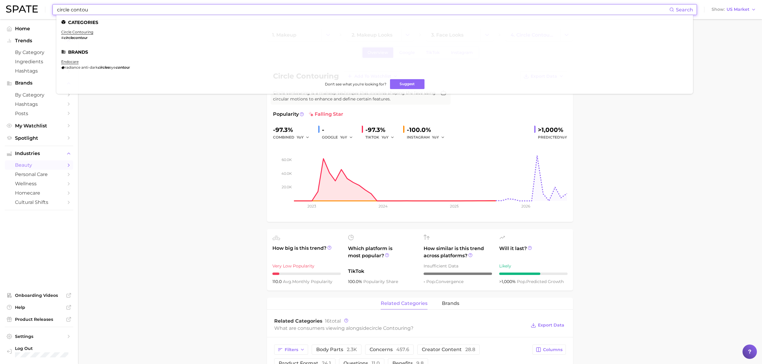
click at [202, 10] on input "circle contou" at bounding box center [362, 9] width 613 height 10
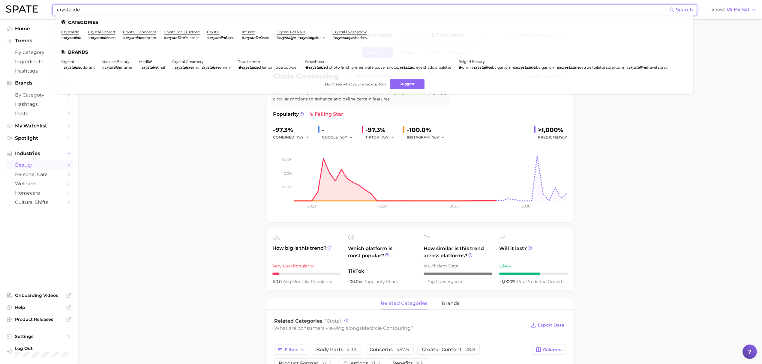
type input "crystalide"
click at [75, 29] on ul "Categories crystalide # crystalide crystal dessert # crystalde ssert crystal de…" at bounding box center [374, 54] width 636 height 79
click at [73, 30] on link "crystalide" at bounding box center [70, 32] width 18 height 4
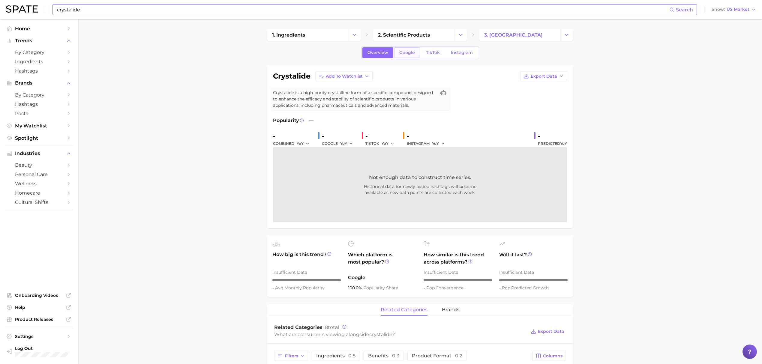
click at [399, 52] on span "Google" at bounding box center [407, 52] width 16 height 5
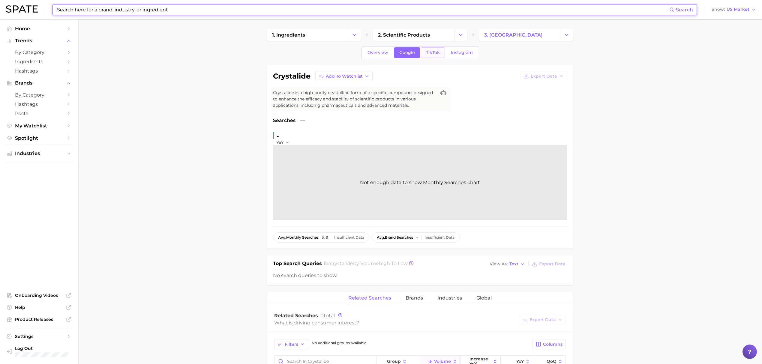
click at [429, 53] on span "TikTok" at bounding box center [433, 52] width 14 height 5
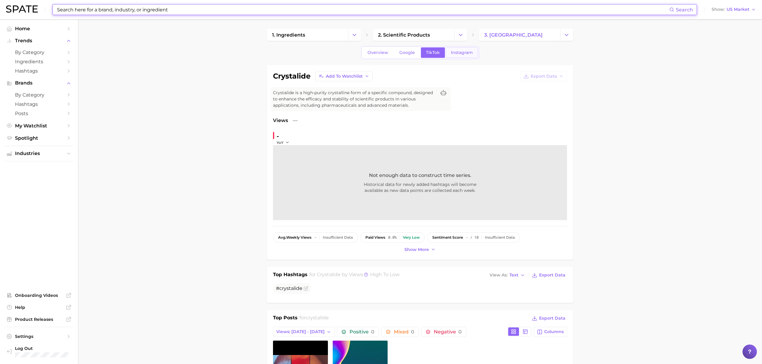
click at [458, 51] on span "Instagram" at bounding box center [462, 52] width 22 height 5
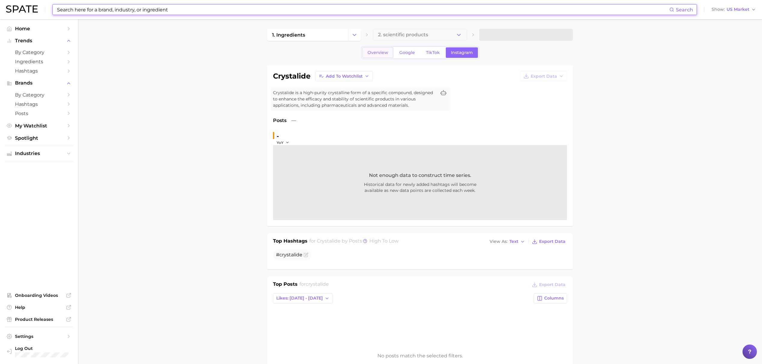
click at [371, 52] on span "Overview" at bounding box center [377, 52] width 21 height 5
